Goal: Find specific page/section: Find specific page/section

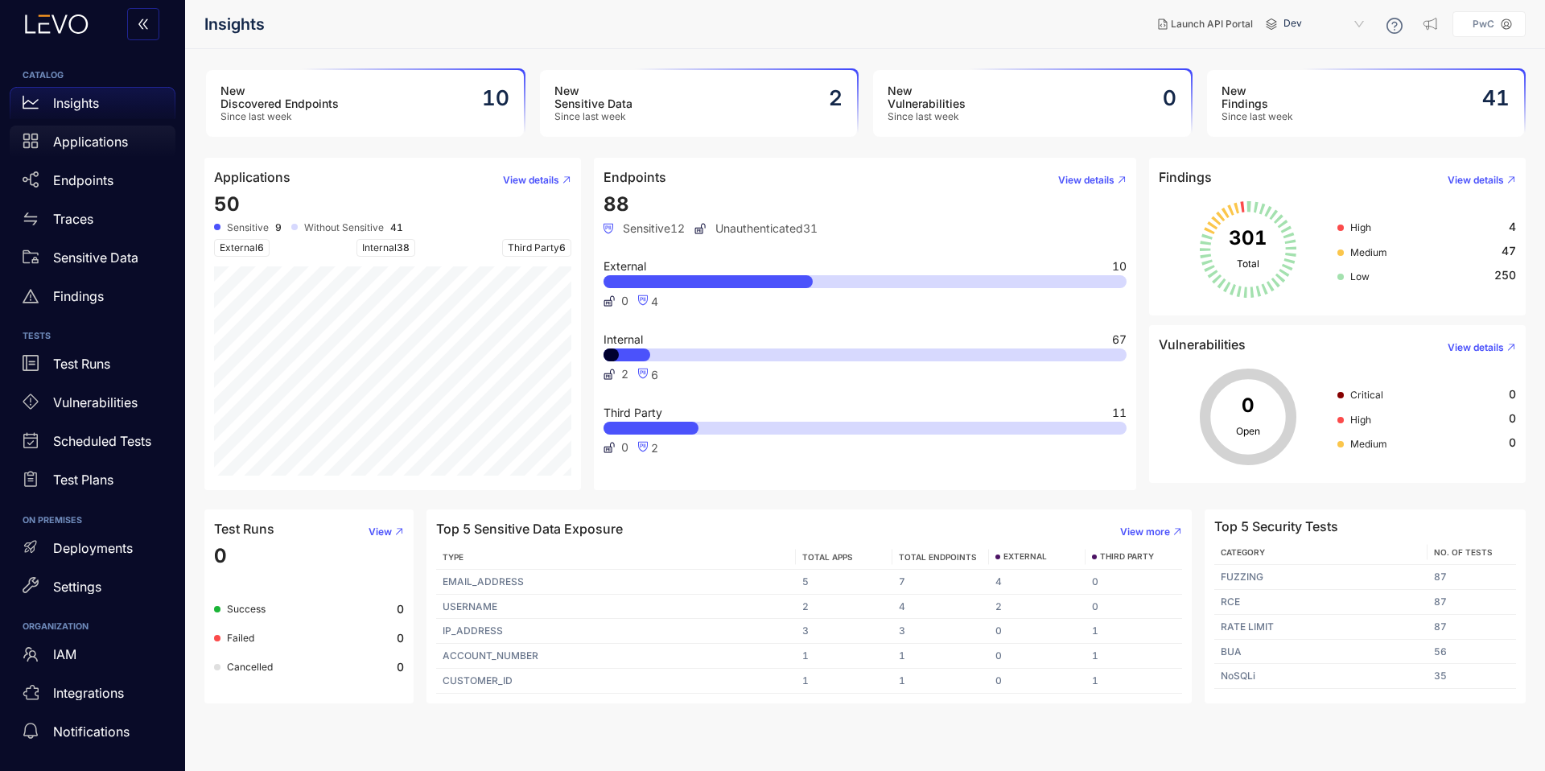
click at [72, 150] on div "Applications" at bounding box center [93, 142] width 166 height 32
